Goal: Find specific page/section: Find specific page/section

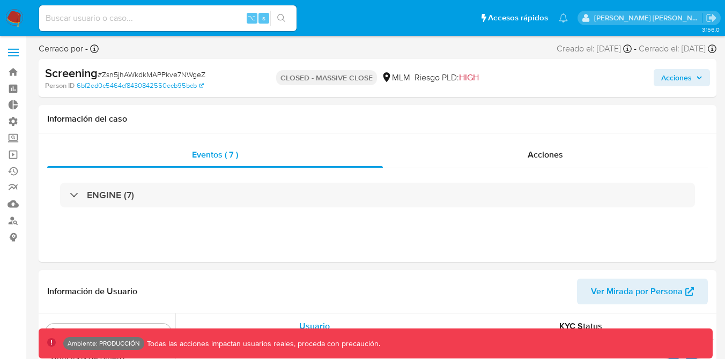
select select "10"
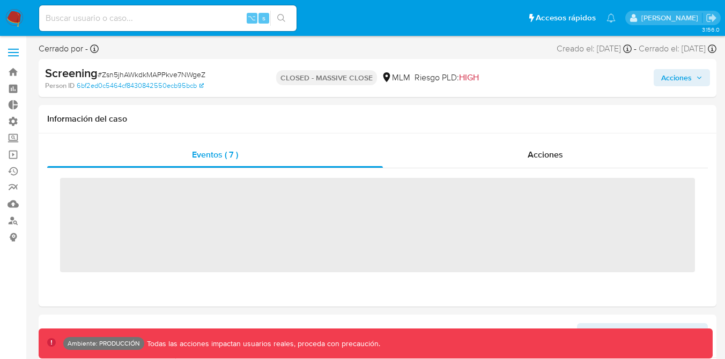
scroll to position [453, 0]
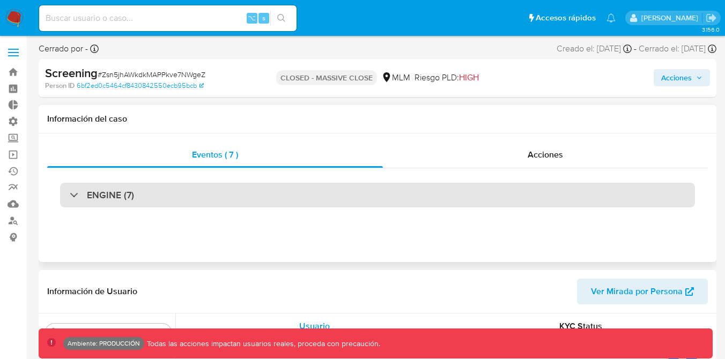
click at [257, 193] on div "ENGINE (7)" at bounding box center [377, 195] width 635 height 25
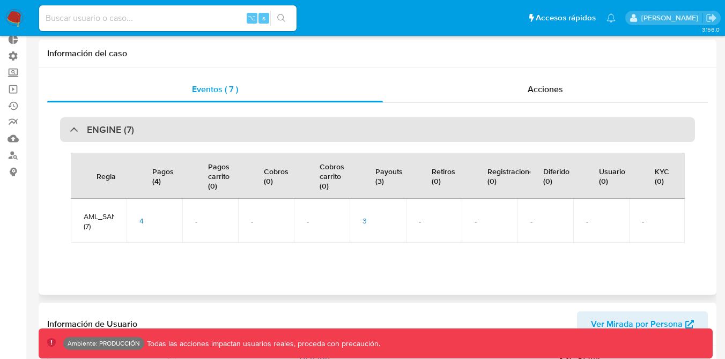
select select "10"
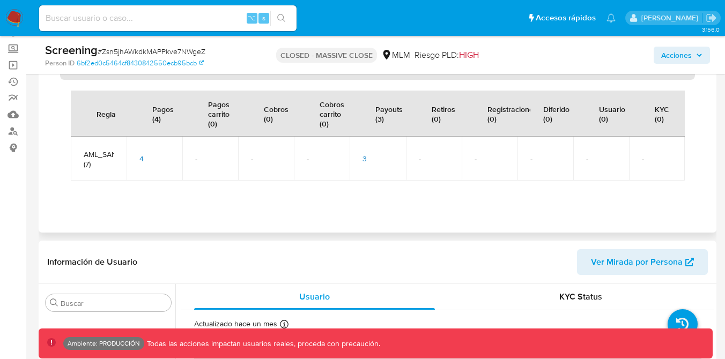
scroll to position [100, 0]
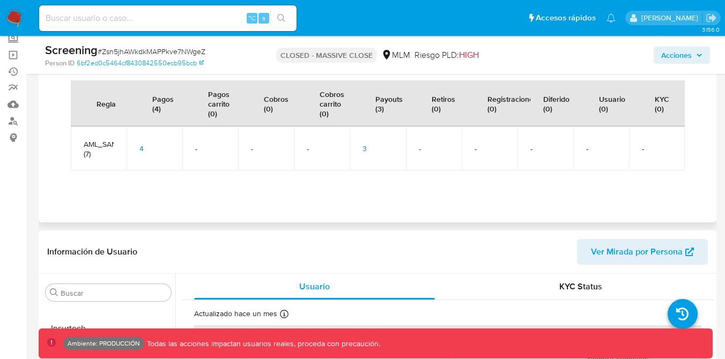
click at [363, 148] on span "3" at bounding box center [364, 148] width 4 height 11
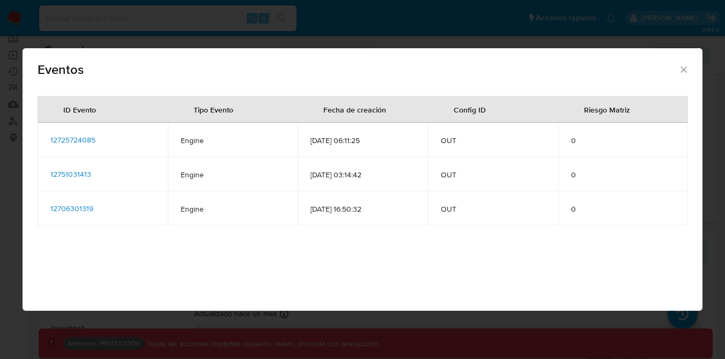
click at [89, 143] on span "12725724085" at bounding box center [72, 140] width 45 height 11
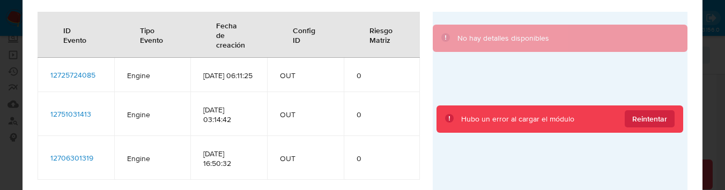
click at [80, 118] on span "12751031413" at bounding box center [70, 114] width 41 height 11
